Goal: Information Seeking & Learning: Compare options

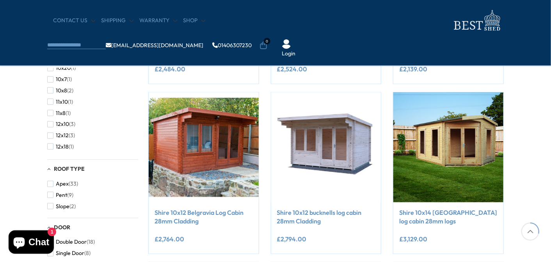
scroll to position [60, 0]
click at [52, 114] on span "button" at bounding box center [50, 114] width 6 height 6
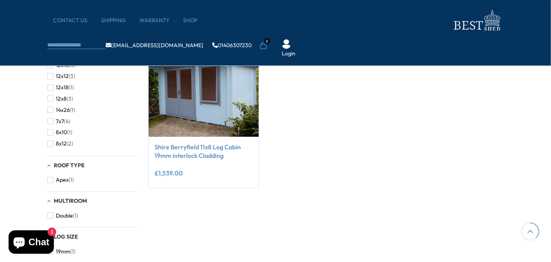
scroll to position [156, 0]
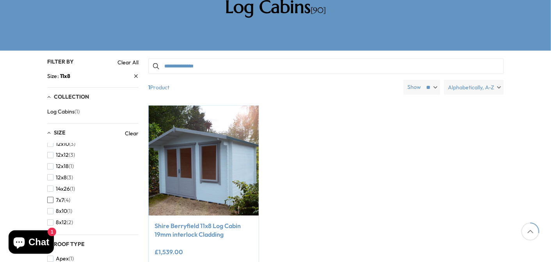
click at [50, 197] on span "button" at bounding box center [50, 200] width 6 height 6
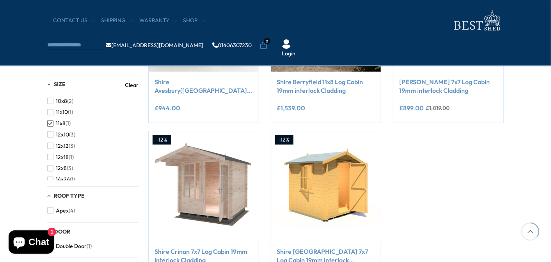
scroll to position [117, 0]
click at [49, 117] on span "button" at bounding box center [50, 118] width 6 height 6
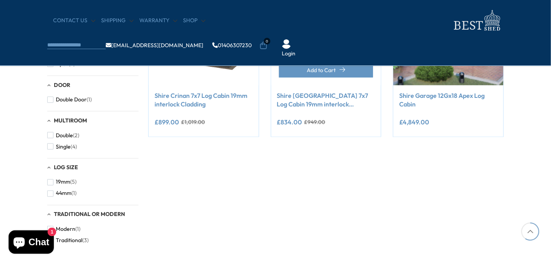
scroll to position [468, 0]
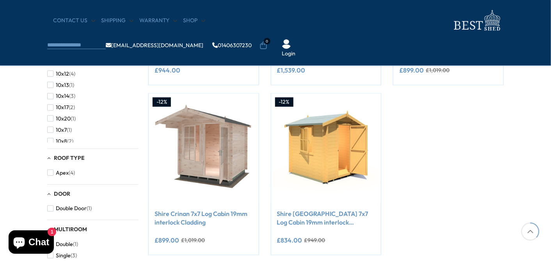
scroll to position [234, 0]
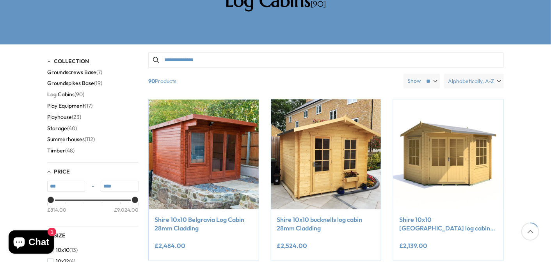
scroll to position [156, 0]
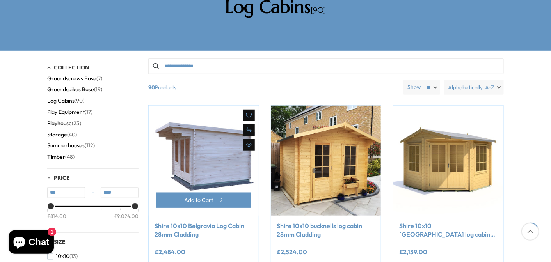
click at [200, 113] on img at bounding box center [204, 161] width 110 height 110
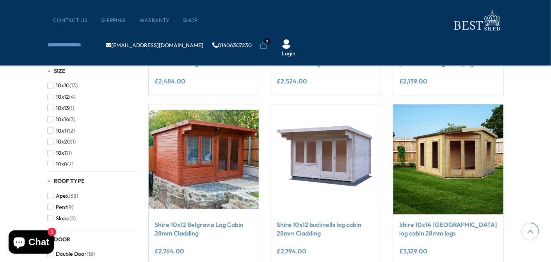
scroll to position [273, 0]
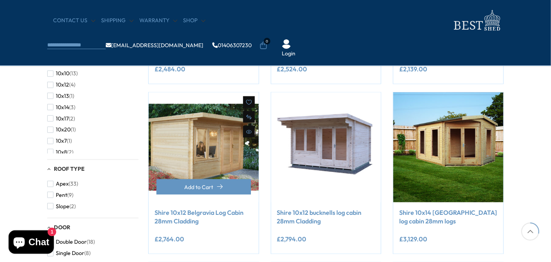
click at [197, 147] on img at bounding box center [204, 147] width 110 height 110
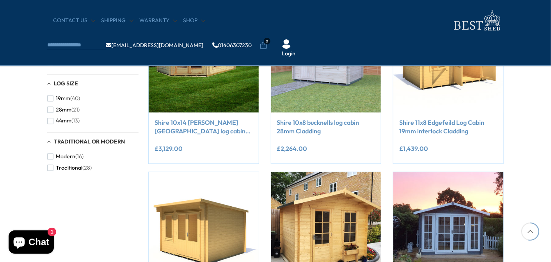
scroll to position [546, 0]
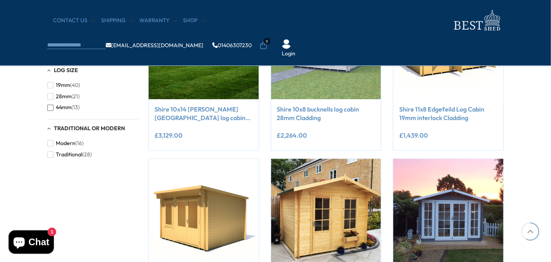
click at [51, 107] on span "button" at bounding box center [50, 108] width 6 height 6
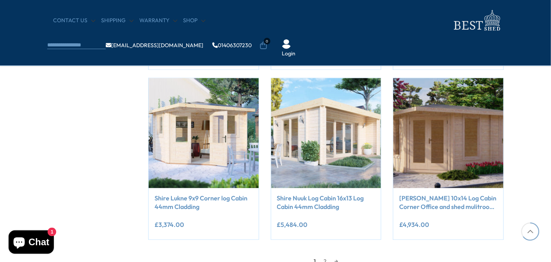
scroll to position [615, 0]
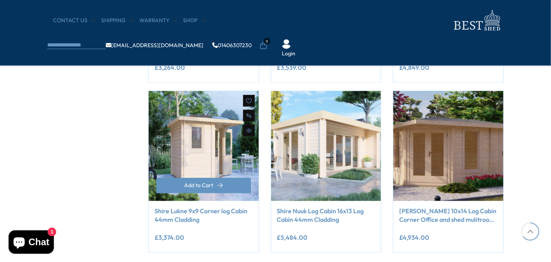
click at [213, 126] on img at bounding box center [204, 146] width 110 height 110
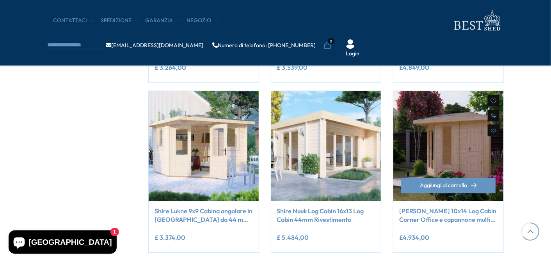
click at [461, 141] on img at bounding box center [448, 146] width 110 height 110
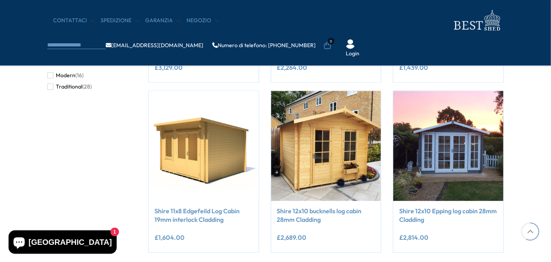
scroll to position [546, 0]
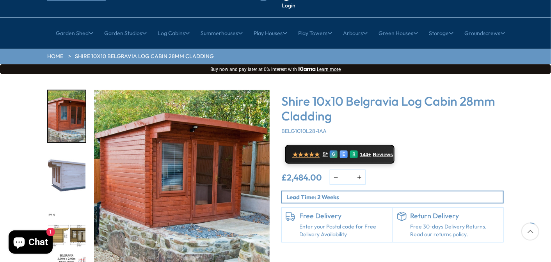
scroll to position [78, 0]
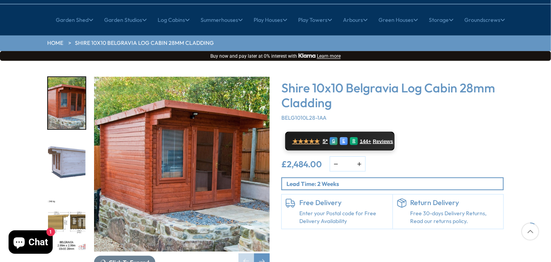
click at [441, 180] on p "Lead Time: 2 Weeks" at bounding box center [394, 184] width 217 height 8
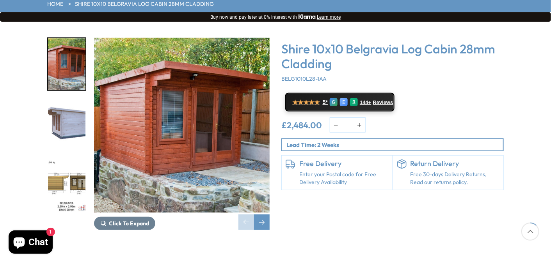
click at [53, 160] on img "3 / 9" at bounding box center [66, 186] width 37 height 52
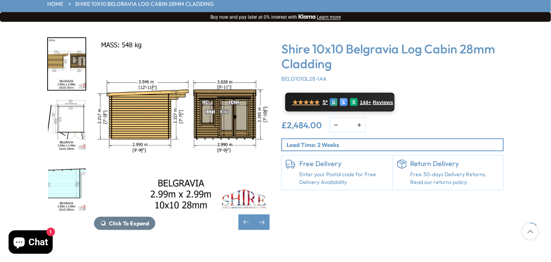
click at [72, 100] on img "4 / 9" at bounding box center [66, 126] width 37 height 52
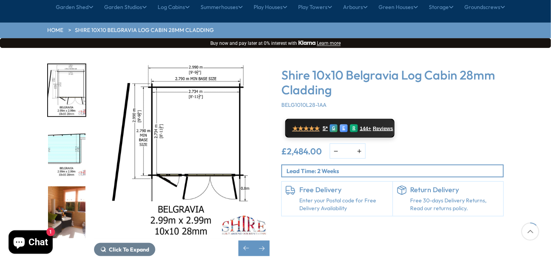
scroll to position [78, 0]
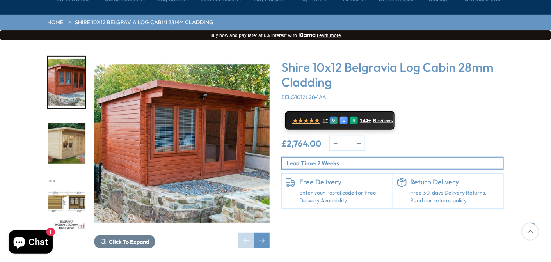
scroll to position [117, 0]
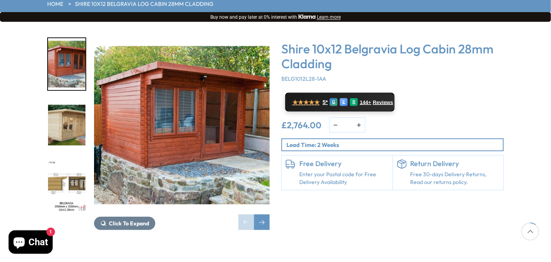
click at [70, 103] on img "2 / 7" at bounding box center [66, 126] width 37 height 52
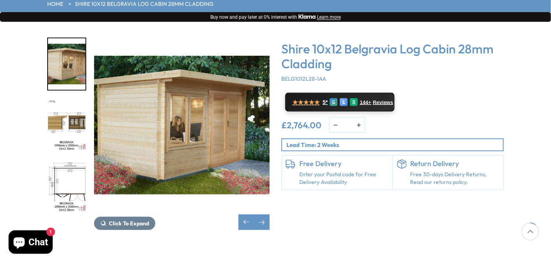
click at [74, 100] on img "3 / 7" at bounding box center [66, 126] width 37 height 52
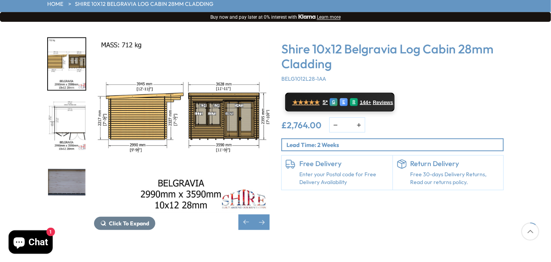
click at [74, 100] on img "4 / 7" at bounding box center [66, 126] width 37 height 52
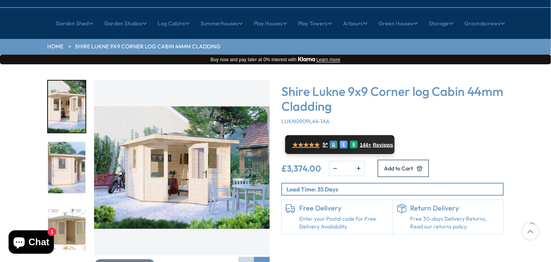
scroll to position [78, 0]
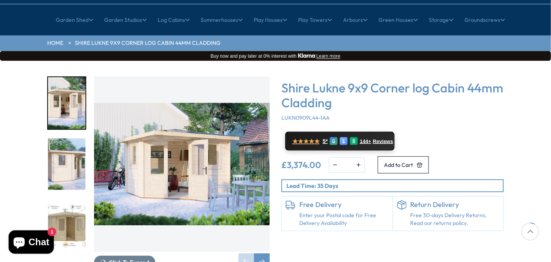
click at [61, 199] on img "3 / 10" at bounding box center [66, 225] width 37 height 52
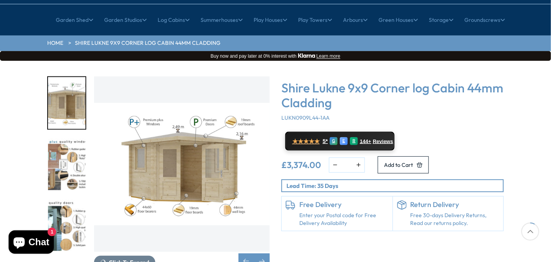
click at [75, 139] on img "4 / 10" at bounding box center [66, 165] width 37 height 52
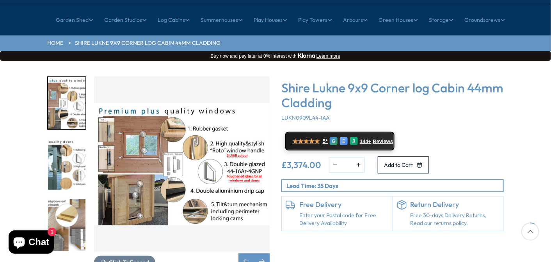
click at [76, 78] on img "4 / 10" at bounding box center [66, 103] width 37 height 52
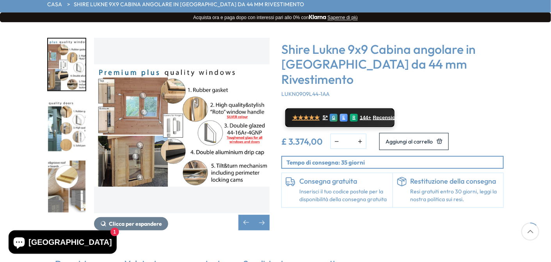
scroll to position [117, 0]
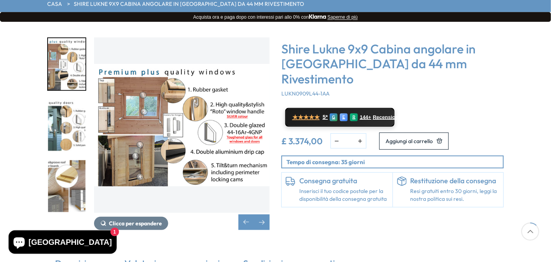
click at [132, 145] on img "4 / 10" at bounding box center [182, 125] width 176 height 176
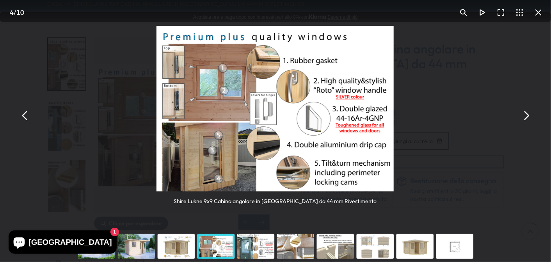
click at [526, 122] on button "Puoi chiudere questo contenuto modale con il tasto ESC" at bounding box center [526, 115] width 19 height 19
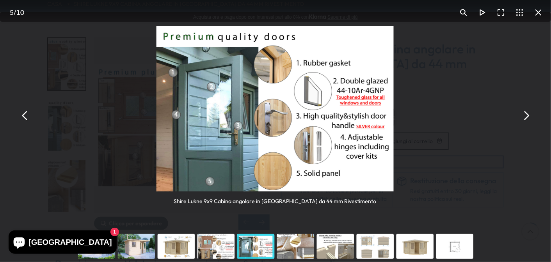
click at [526, 122] on button "Puoi chiudere questo contenuto modale con il tasto ESC" at bounding box center [526, 115] width 19 height 19
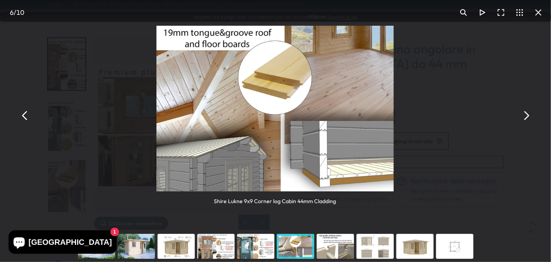
click at [526, 122] on button "Puoi chiudere questo contenuto modale con il tasto ESC" at bounding box center [526, 115] width 19 height 19
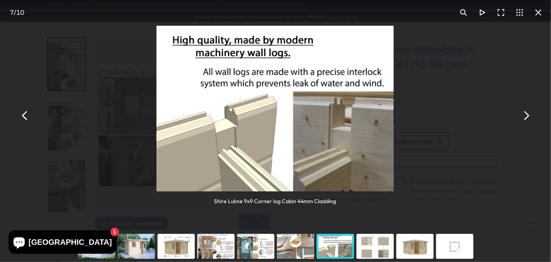
click at [526, 122] on button "Puoi chiudere questo contenuto modale con il tasto ESC" at bounding box center [526, 115] width 19 height 19
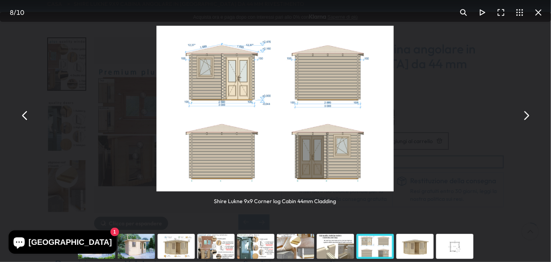
click at [526, 122] on button "Puoi chiudere questo contenuto modale con il tasto ESC" at bounding box center [526, 115] width 19 height 19
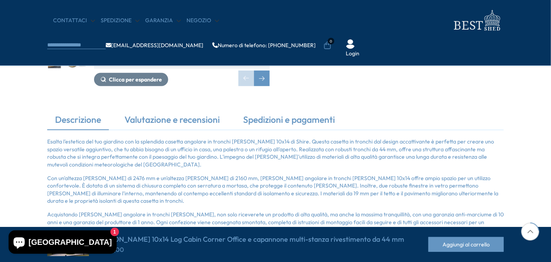
scroll to position [234, 0]
